Goal: Transaction & Acquisition: Purchase product/service

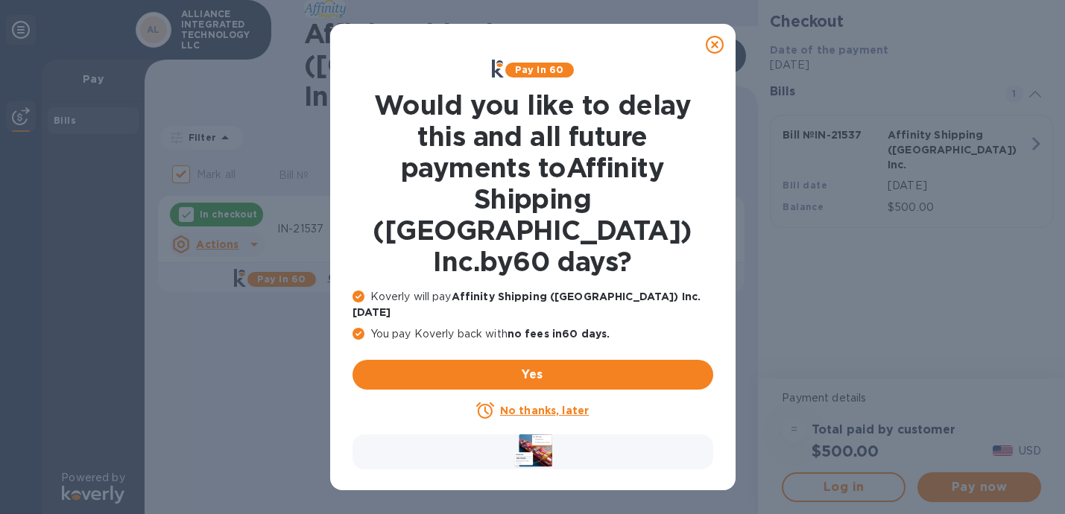
click at [558, 405] on u "No thanks, later" at bounding box center [544, 411] width 89 height 12
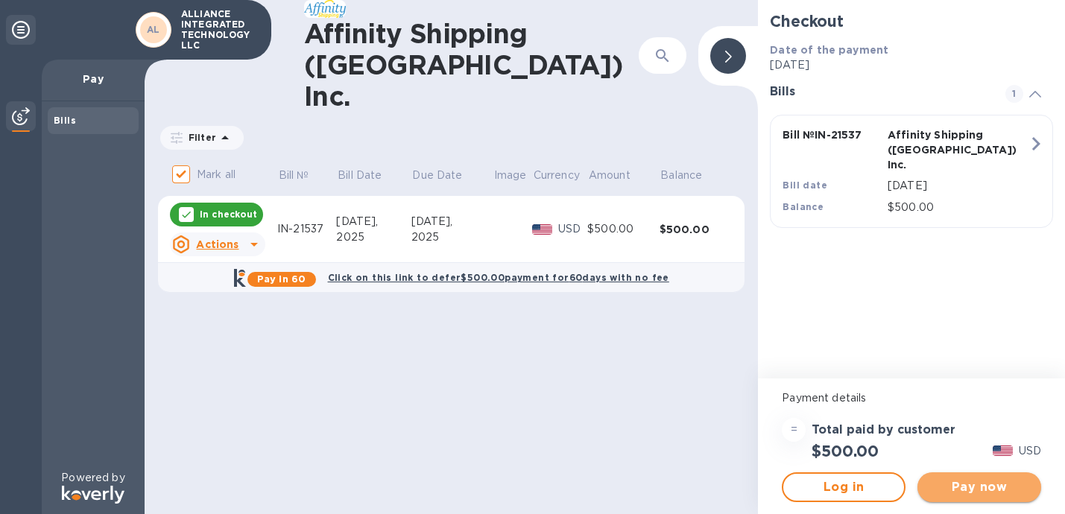
click at [1007, 485] on span "Pay now" at bounding box center [979, 487] width 100 height 18
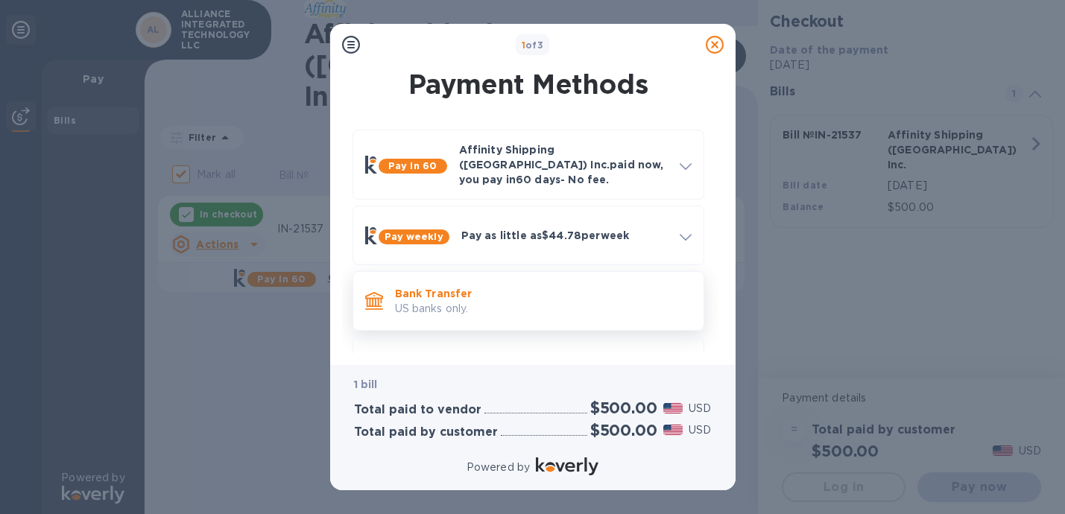
scroll to position [44, 0]
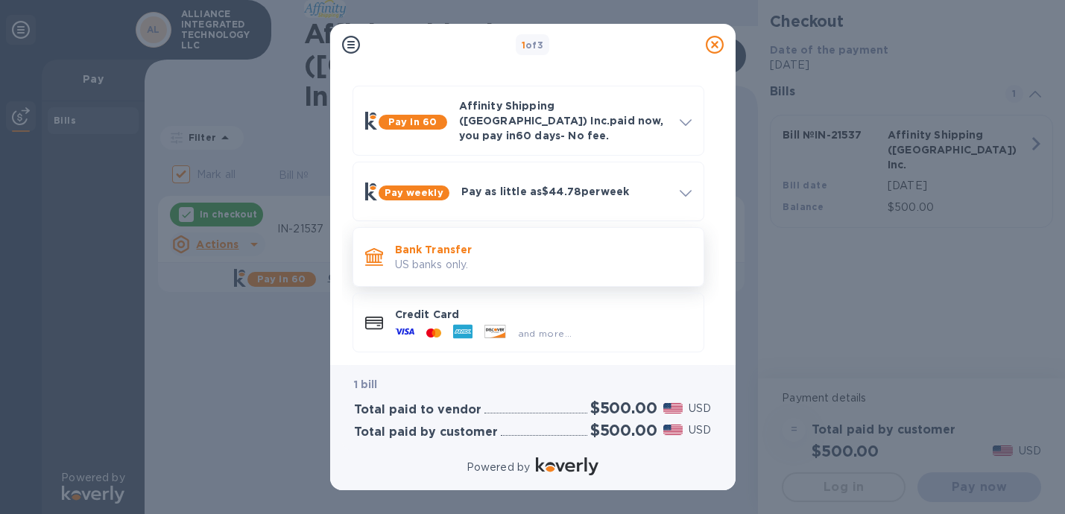
click at [557, 257] on p "US banks only." at bounding box center [543, 265] width 297 height 16
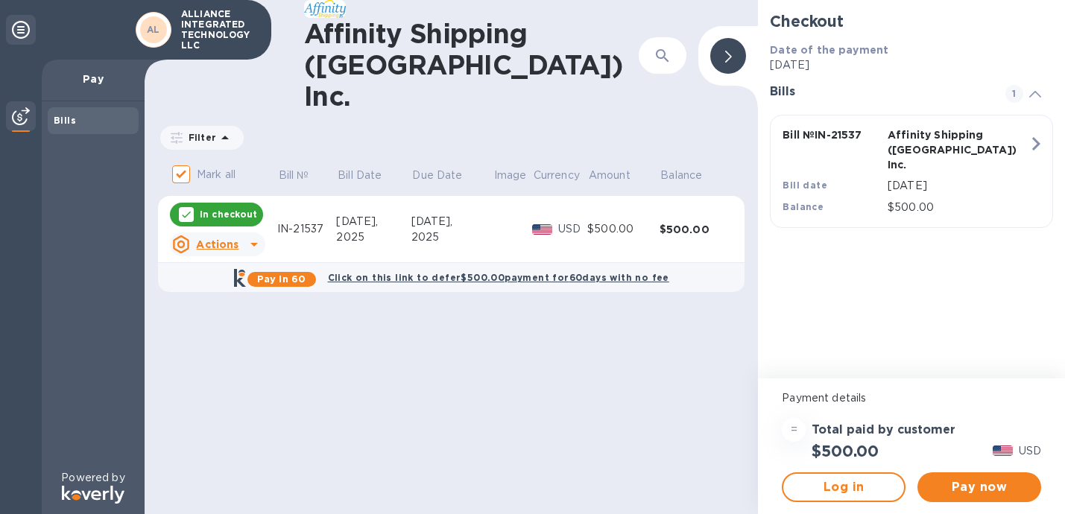
drag, startPoint x: 974, startPoint y: 483, endPoint x: 897, endPoint y: 464, distance: 79.0
click at [897, 464] on div "Payment details = Total paid by customer $500.00 USD Log in Pay now" at bounding box center [911, 447] width 307 height 136
click at [864, 495] on span "Log in" at bounding box center [843, 487] width 97 height 18
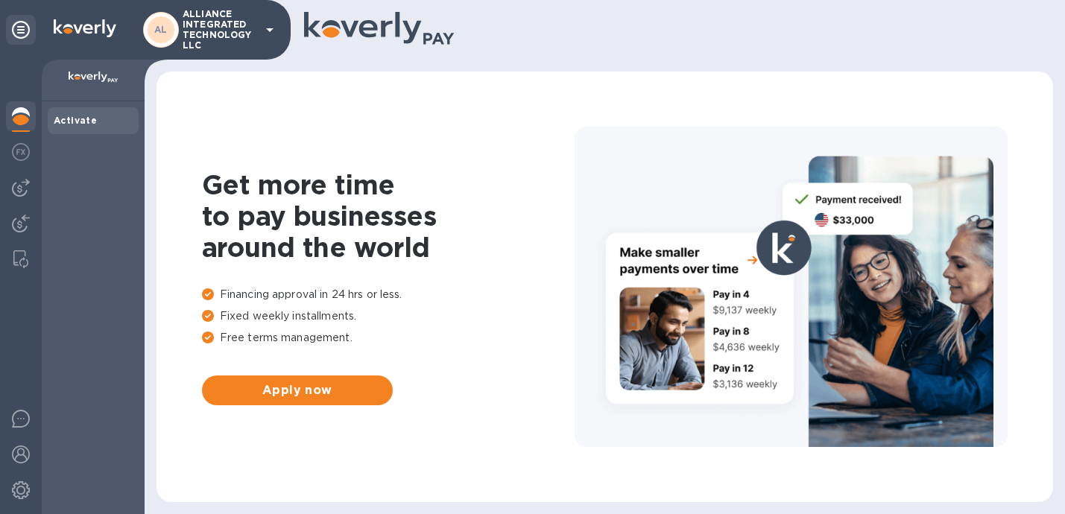
click at [77, 119] on b "Activate" at bounding box center [75, 120] width 43 height 11
click at [19, 186] on img at bounding box center [21, 188] width 18 height 18
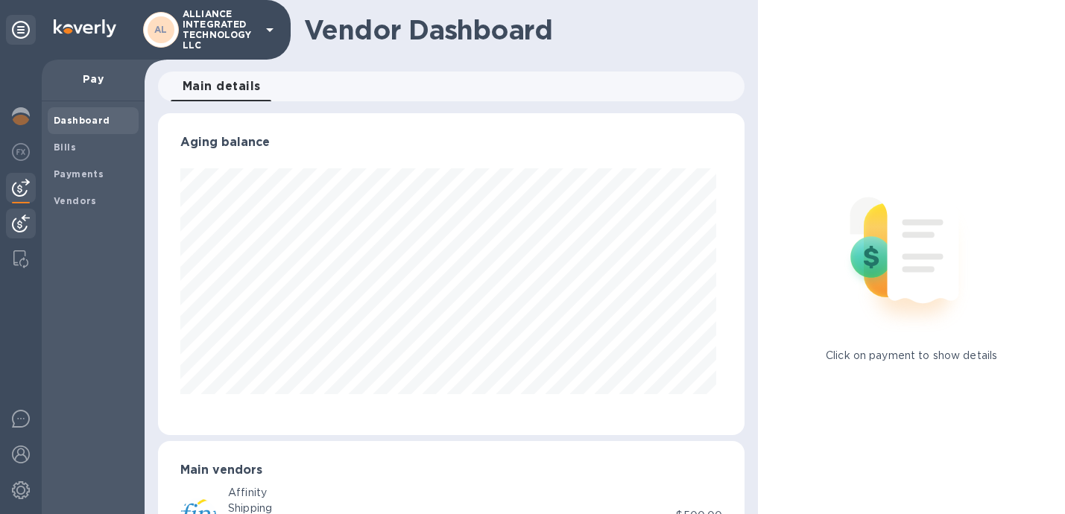
scroll to position [322, 580]
click at [19, 221] on img at bounding box center [21, 224] width 18 height 18
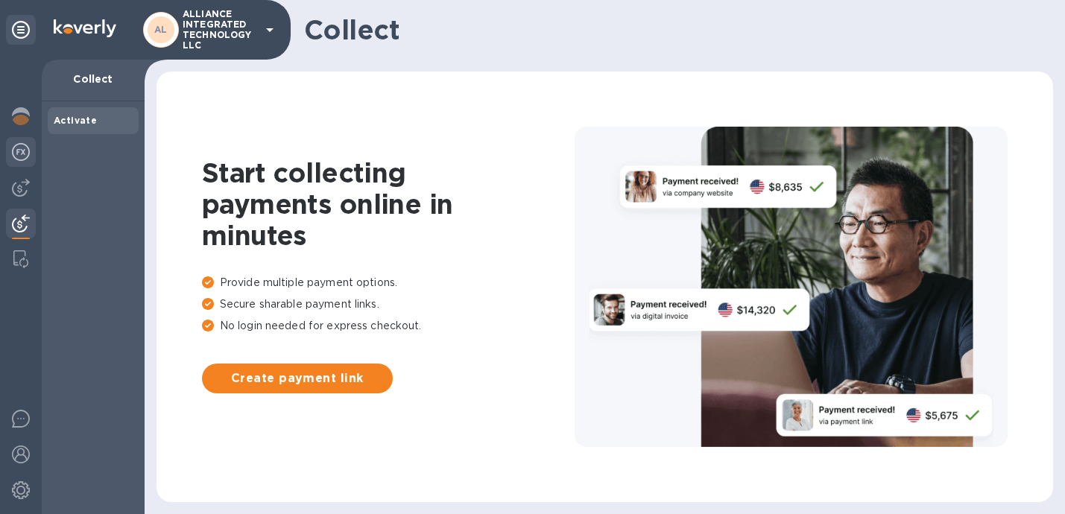
click at [21, 157] on img at bounding box center [21, 152] width 18 height 18
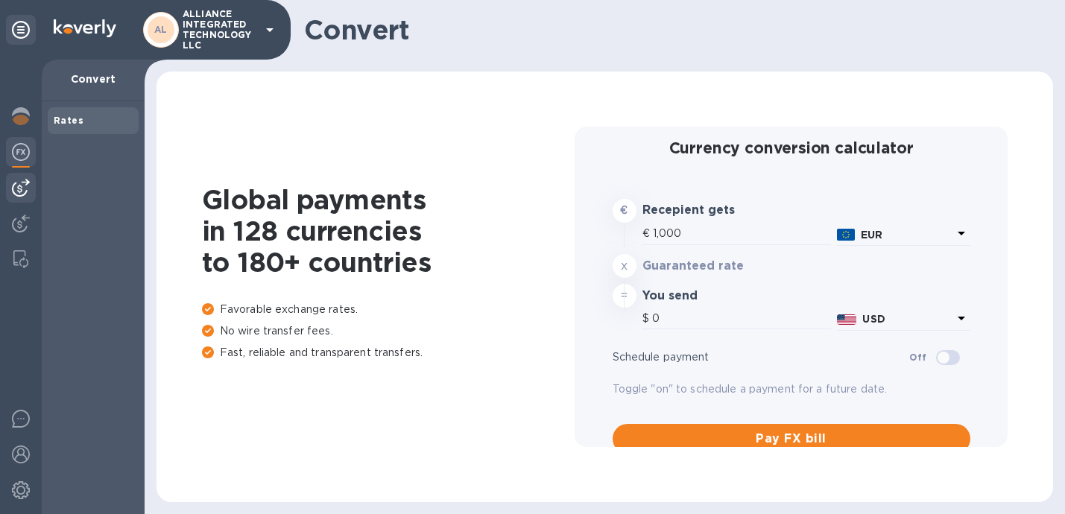
click at [21, 186] on img at bounding box center [21, 188] width 18 height 18
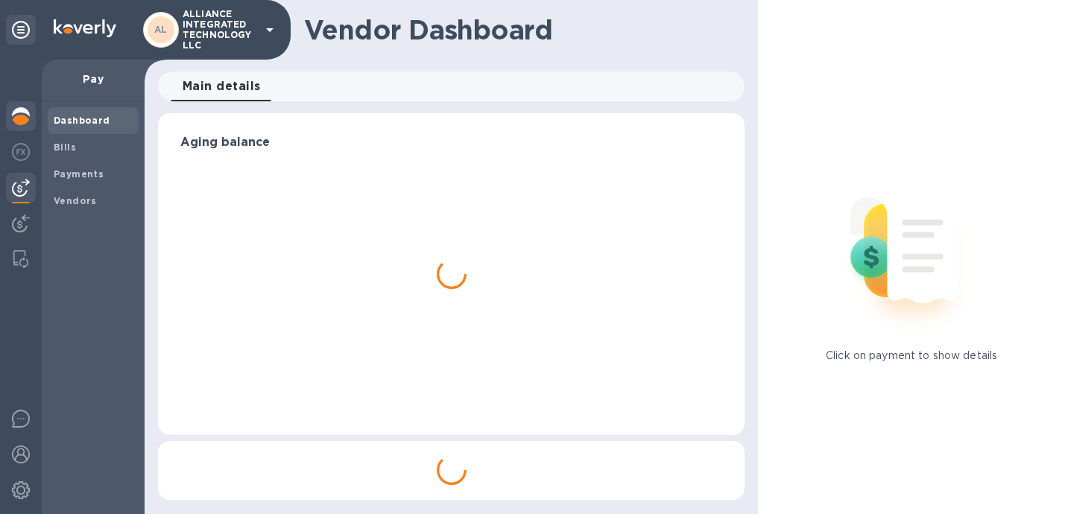
click at [21, 111] on img at bounding box center [21, 116] width 18 height 18
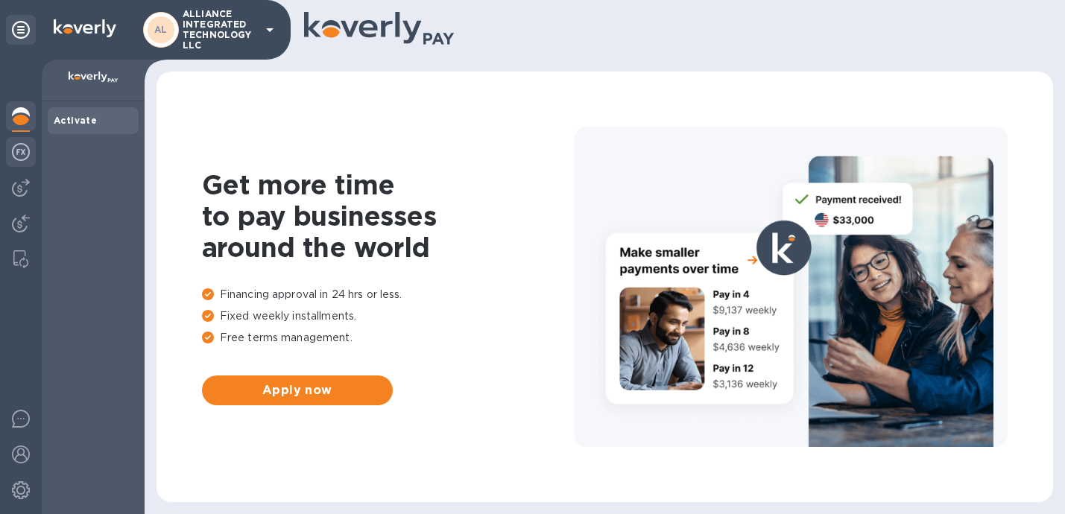
click at [19, 156] on img at bounding box center [21, 152] width 18 height 18
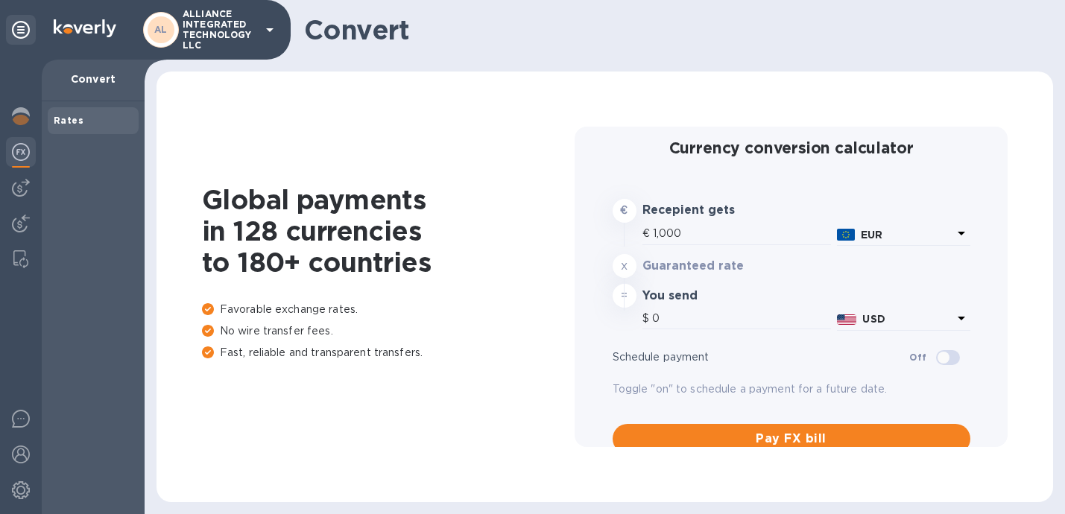
type input "1,183.71"
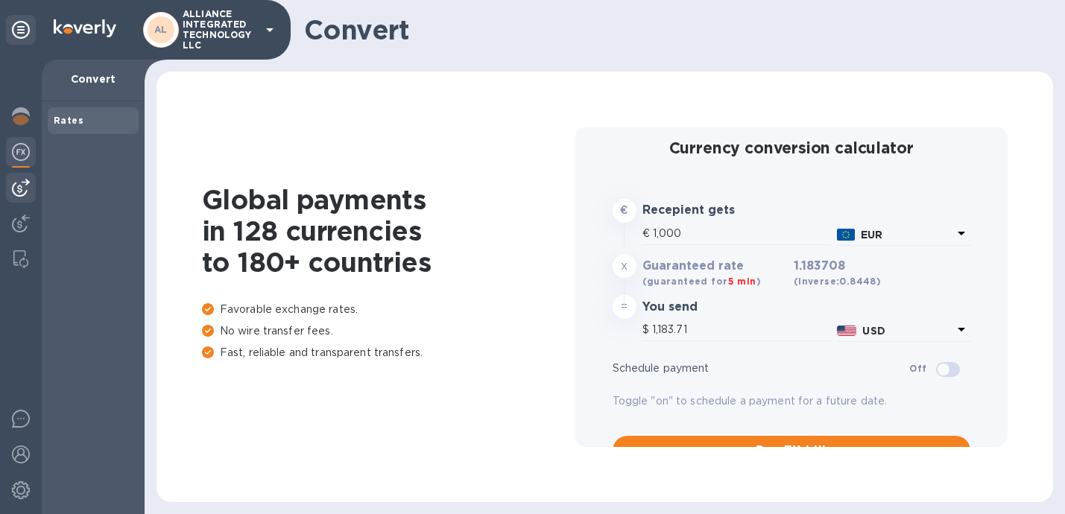
click at [19, 186] on img at bounding box center [21, 188] width 18 height 18
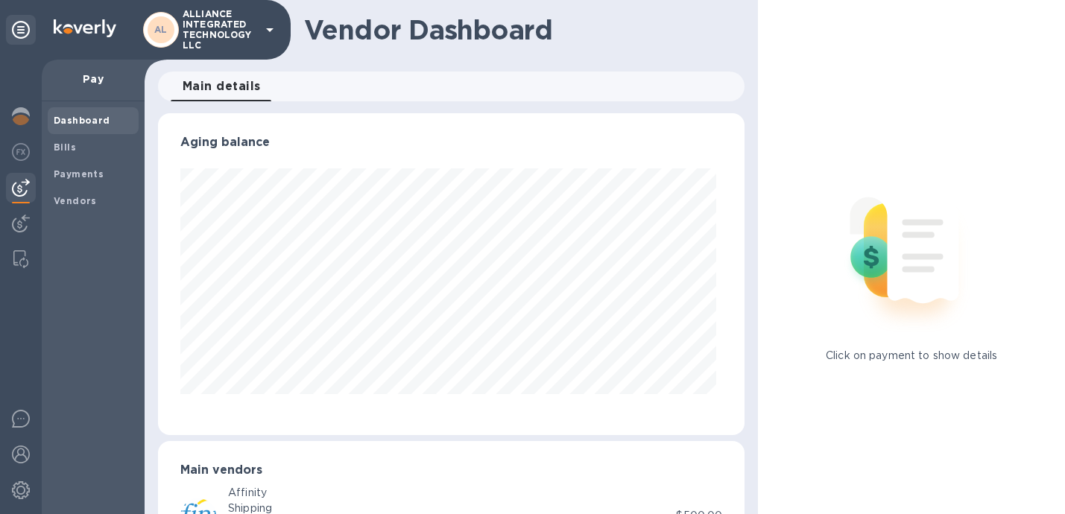
scroll to position [322, 580]
click at [16, 208] on div at bounding box center [21, 287] width 42 height 455
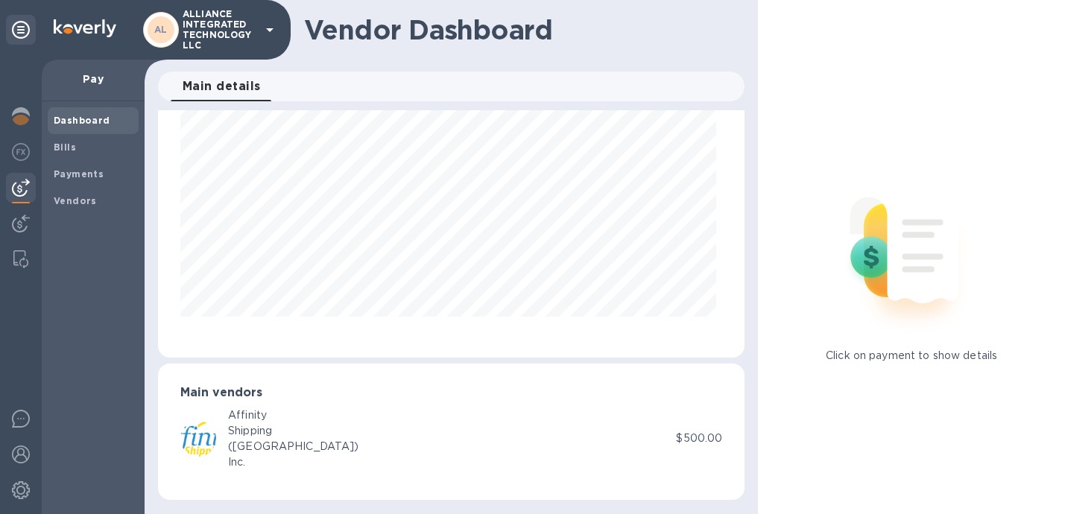
click at [247, 432] on div "Shipping" at bounding box center [293, 431] width 131 height 16
click at [704, 437] on p "$500.00" at bounding box center [699, 439] width 46 height 16
click at [89, 148] on span "Bills" at bounding box center [93, 147] width 79 height 15
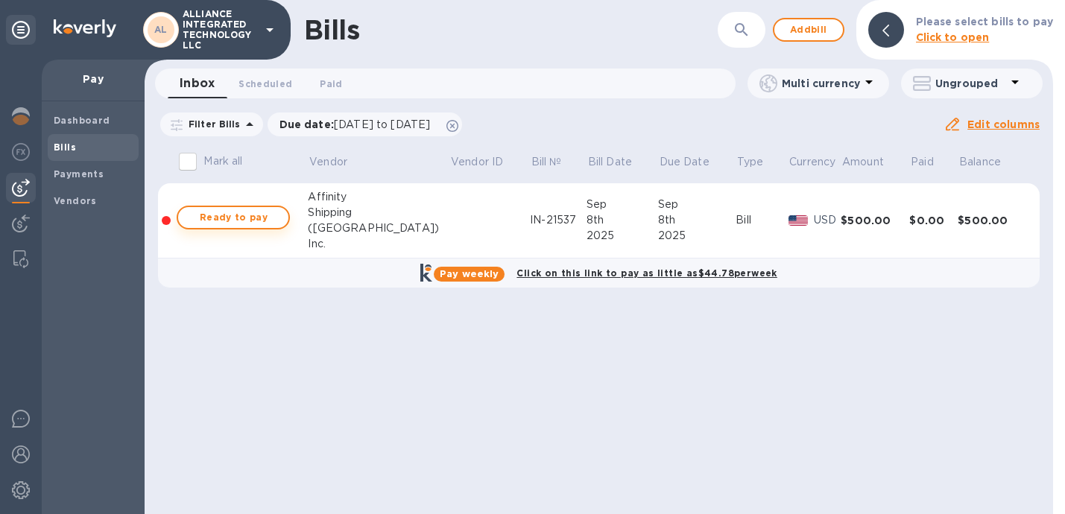
click at [260, 220] on span "Ready to pay" at bounding box center [233, 218] width 86 height 18
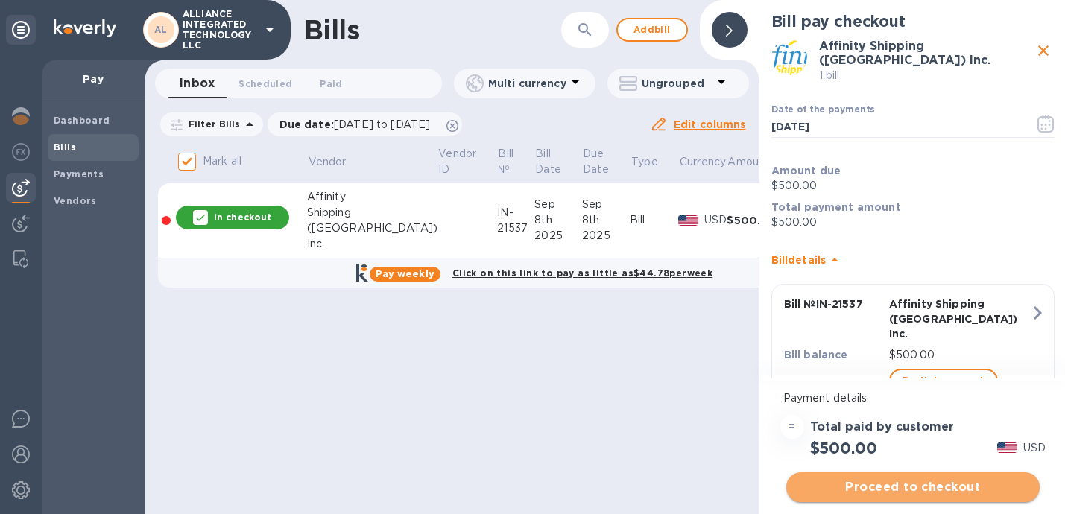
click at [928, 484] on span "Proceed to checkout" at bounding box center [912, 487] width 229 height 18
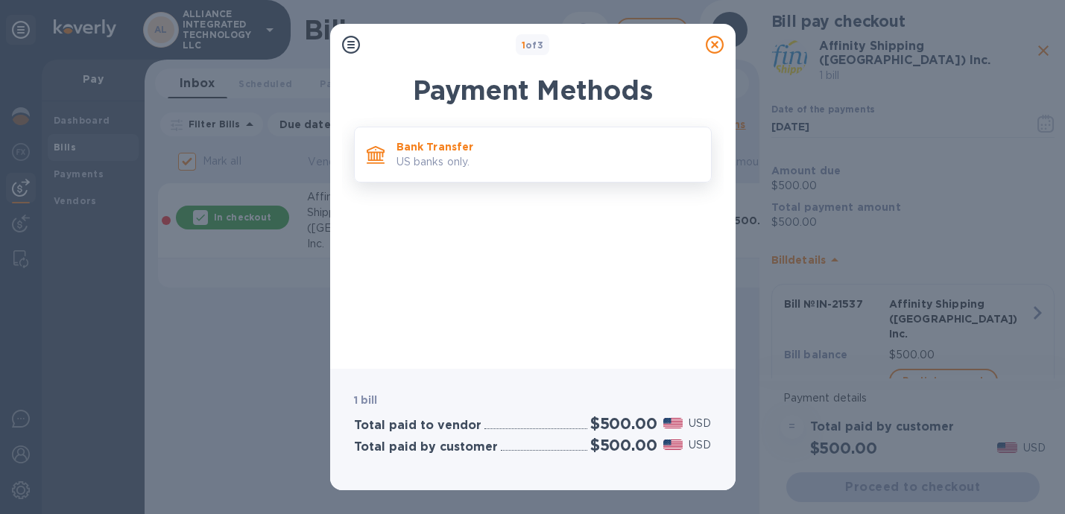
click at [539, 159] on p "US banks only." at bounding box center [547, 162] width 303 height 16
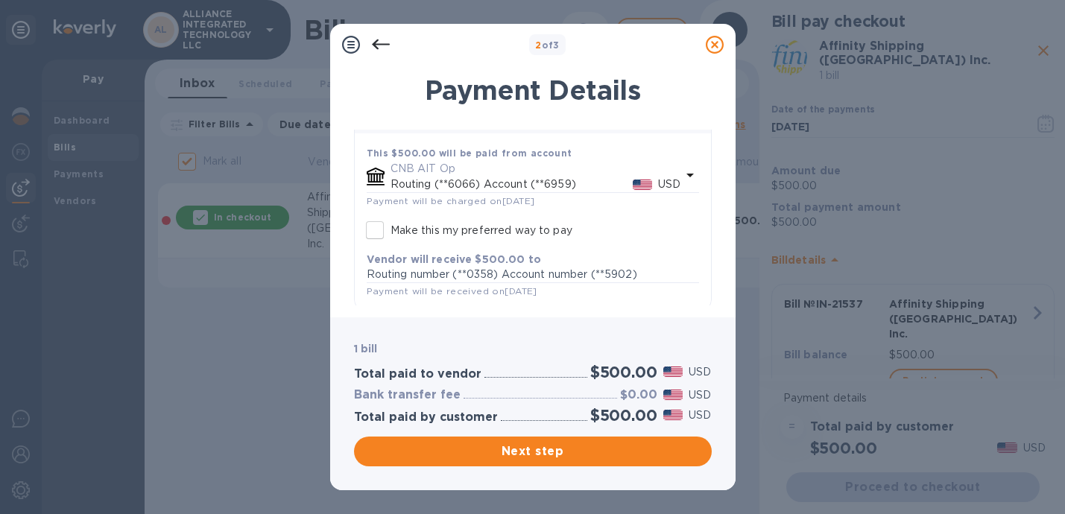
scroll to position [81, 0]
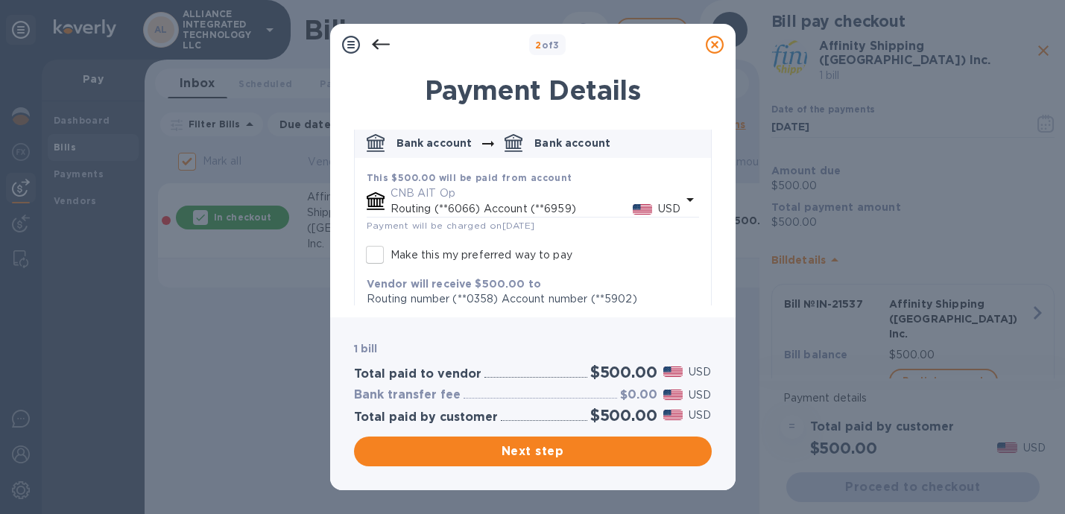
click at [401, 186] on p "CNB AIT Op" at bounding box center [535, 194] width 291 height 16
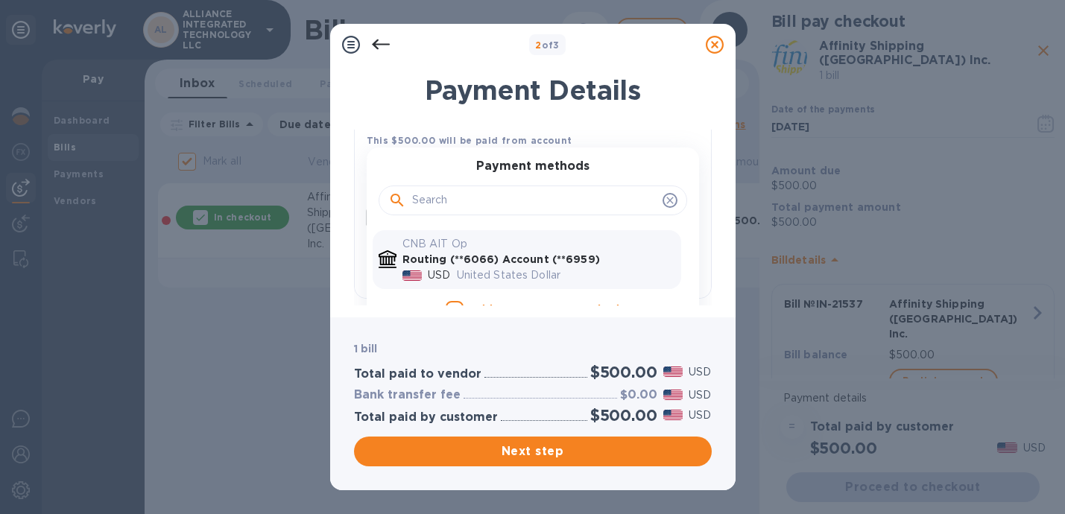
scroll to position [136, 0]
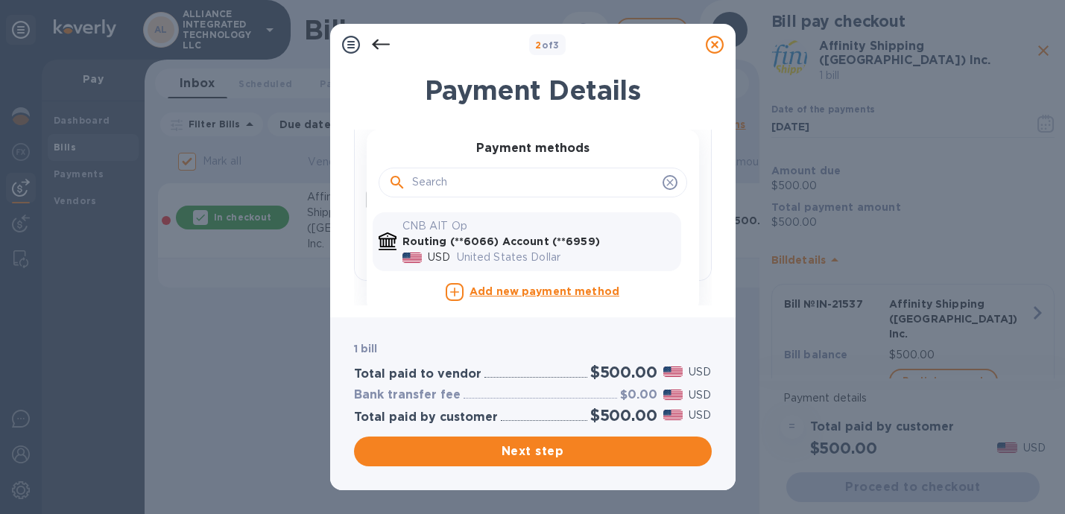
click at [533, 238] on b "Routing (**6066) Account (**6959)" at bounding box center [500, 241] width 197 height 12
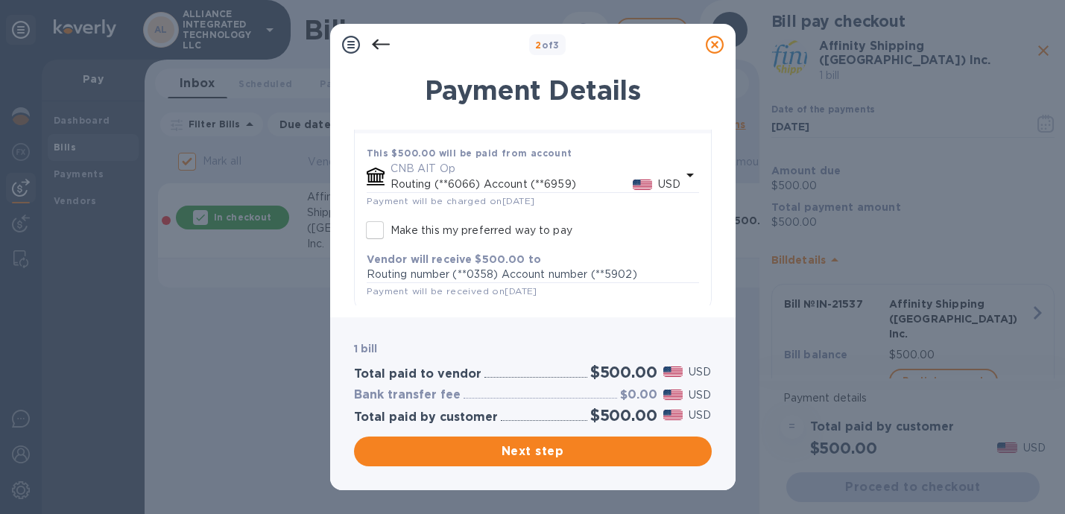
click at [442, 177] on p "Routing (**6066) Account (**6959)" at bounding box center [511, 185] width 242 height 16
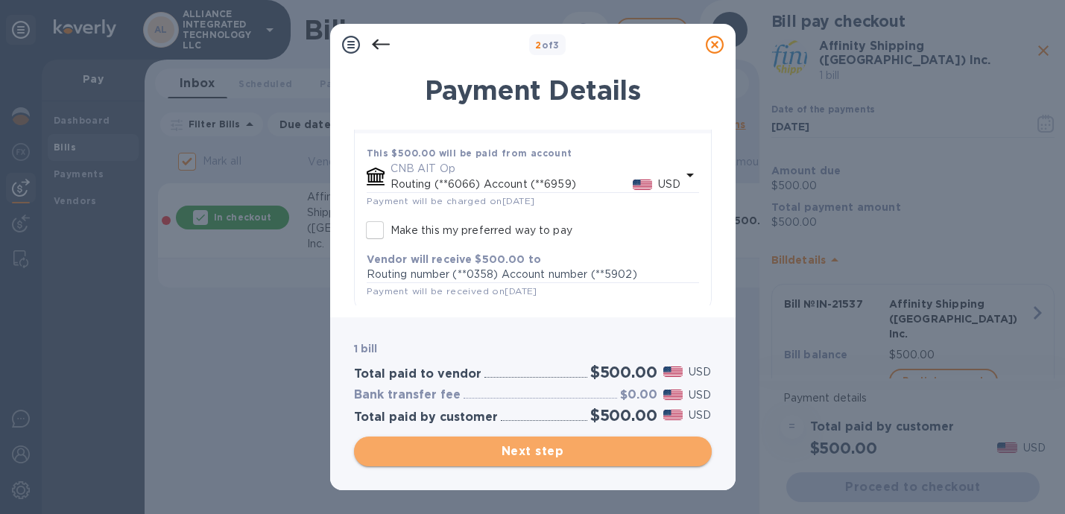
click at [592, 449] on span "Next step" at bounding box center [533, 452] width 334 height 18
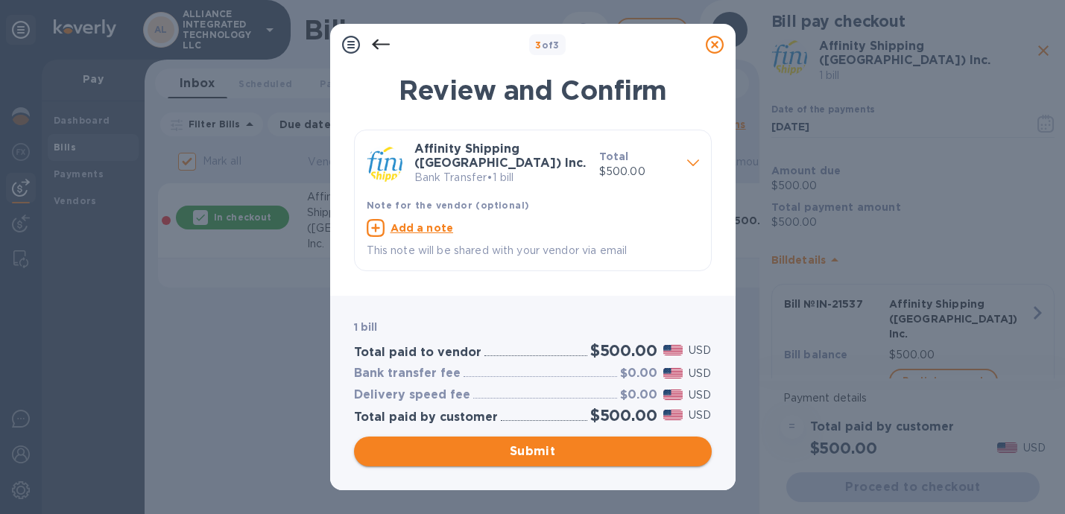
click at [611, 455] on span "Submit" at bounding box center [533, 452] width 334 height 18
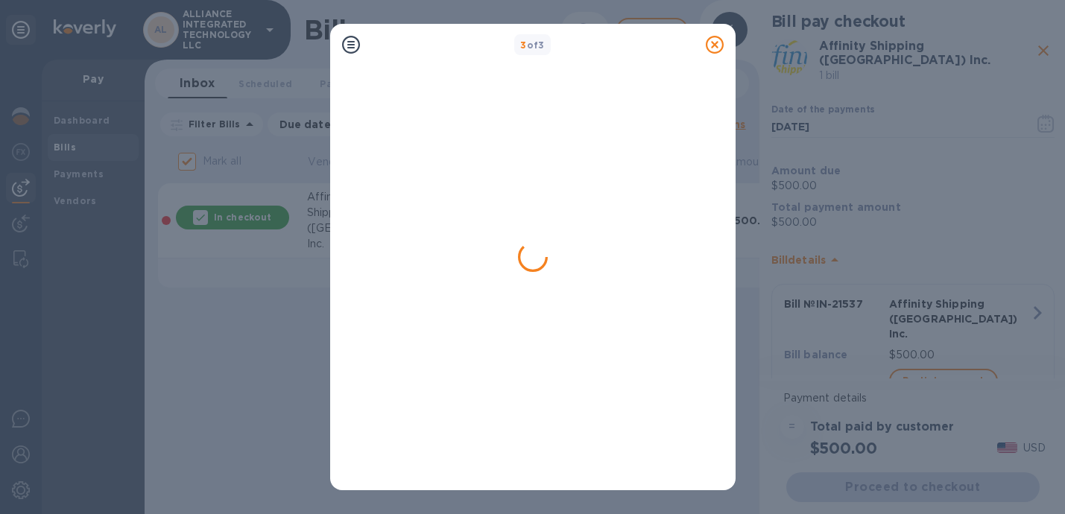
checkbox input "false"
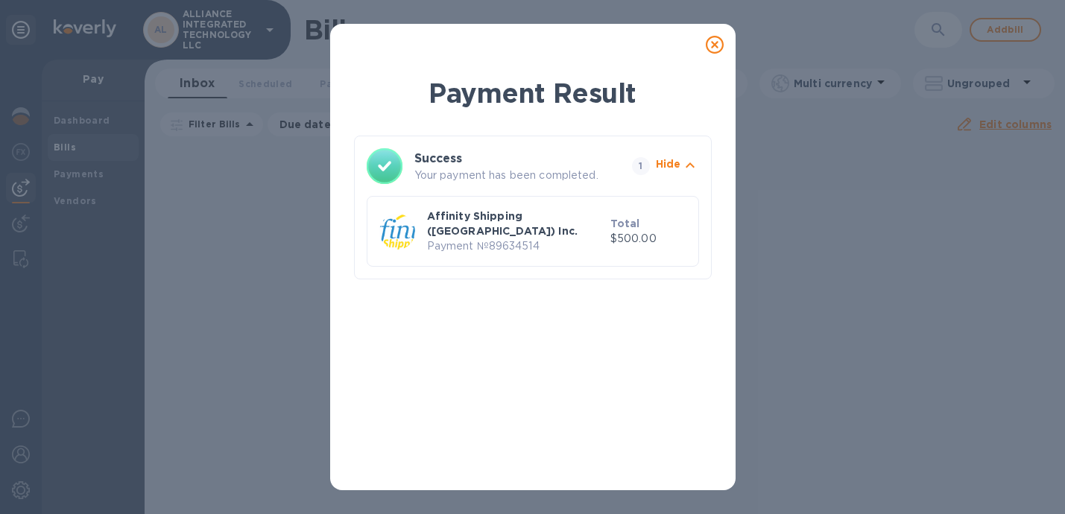
click at [712, 46] on icon at bounding box center [715, 45] width 18 height 18
